Goal: Task Accomplishment & Management: Manage account settings

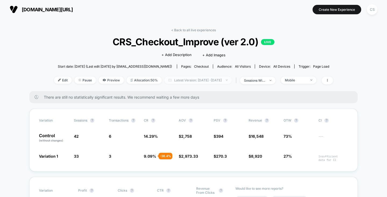
click at [204, 79] on span "Latest Version: [DATE] - [DATE]" at bounding box center [198, 79] width 67 height 7
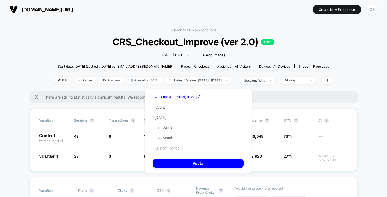
click at [165, 146] on button "Custom Range" at bounding box center [167, 148] width 28 height 5
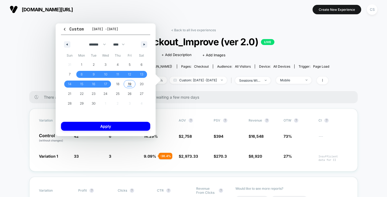
click at [132, 85] on span "19" at bounding box center [130, 83] width 12 height 7
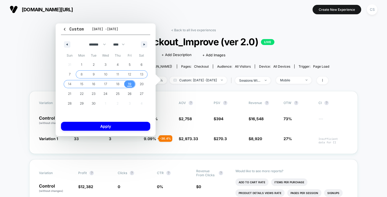
click at [80, 74] on span "8" at bounding box center [82, 74] width 12 height 7
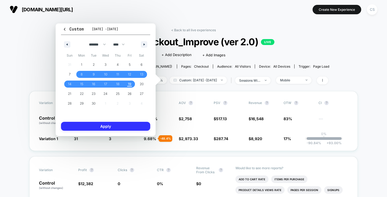
click at [108, 125] on button "Apply" at bounding box center [105, 126] width 89 height 9
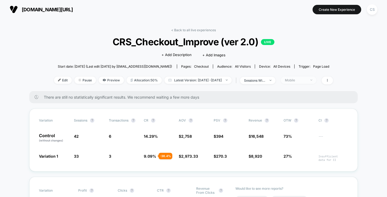
click at [307, 81] on div "Mobile" at bounding box center [296, 80] width 22 height 4
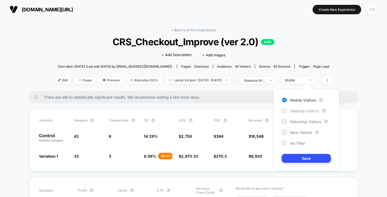
click at [296, 112] on span "Desktop Visitors" at bounding box center [305, 110] width 29 height 5
click at [298, 154] on div "Mobile Visitors ? Desktop Visitors ? Returning Visitors ? New Visitors ? No Fil…" at bounding box center [307, 130] width 66 height 82
click at [298, 156] on button "Save" at bounding box center [306, 158] width 49 height 9
